Goal: Information Seeking & Learning: Learn about a topic

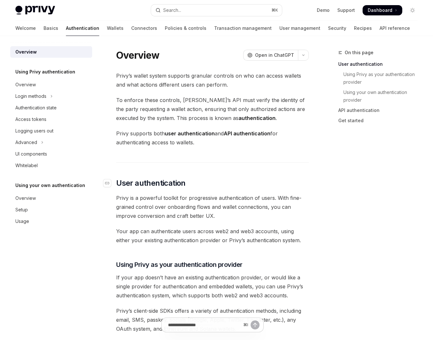
click at [138, 178] on span "User authentication" at bounding box center [151, 183] width 70 height 10
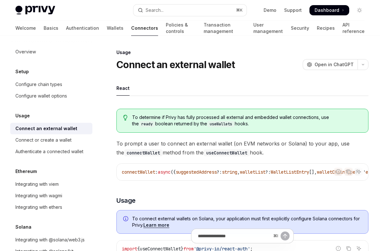
type textarea "*"
